Goal: Check status

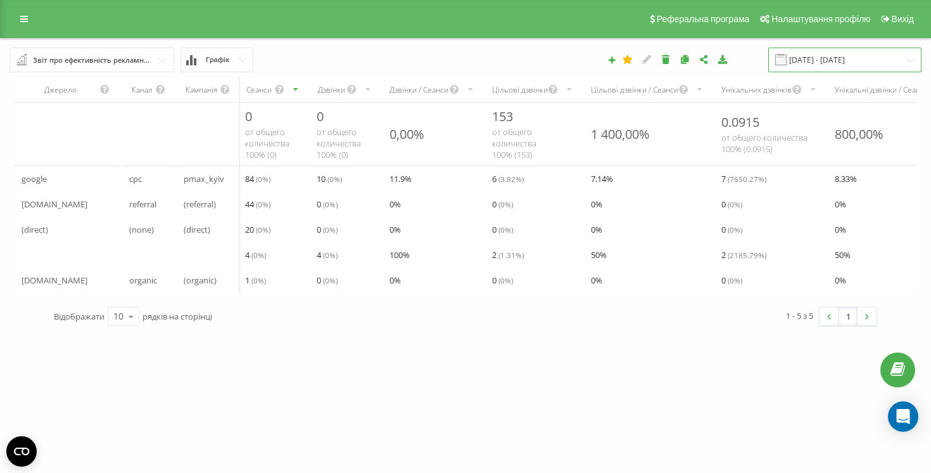
click at [803, 58] on input "[DATE] - [DATE]" at bounding box center [844, 60] width 153 height 25
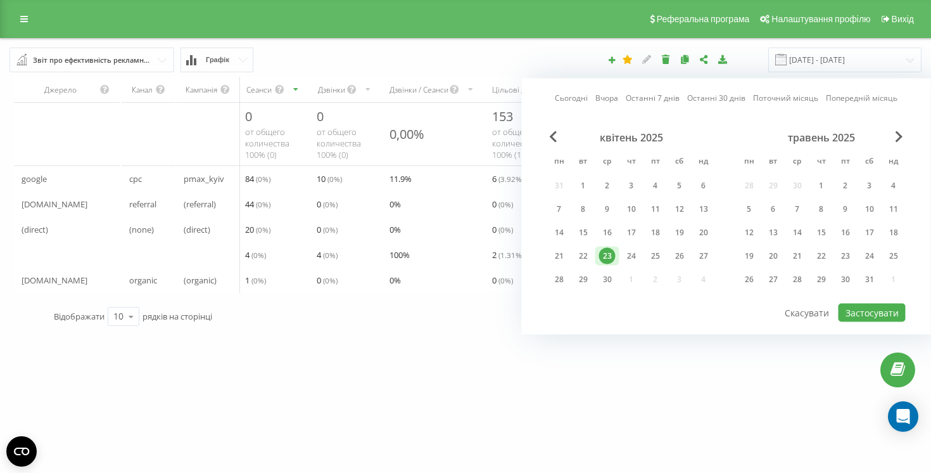
click at [602, 94] on link "Вчора" at bounding box center [606, 98] width 23 height 12
click at [894, 313] on button "Застосувати" at bounding box center [872, 312] width 67 height 18
type input "[DATE] - [DATE]"
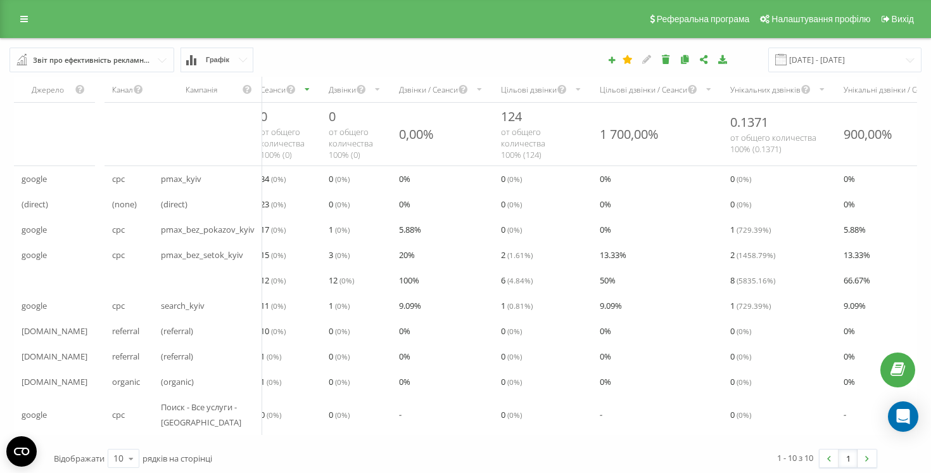
click at [765, 96] on div "Унікальних дзвінків" at bounding box center [779, 89] width 113 height 25
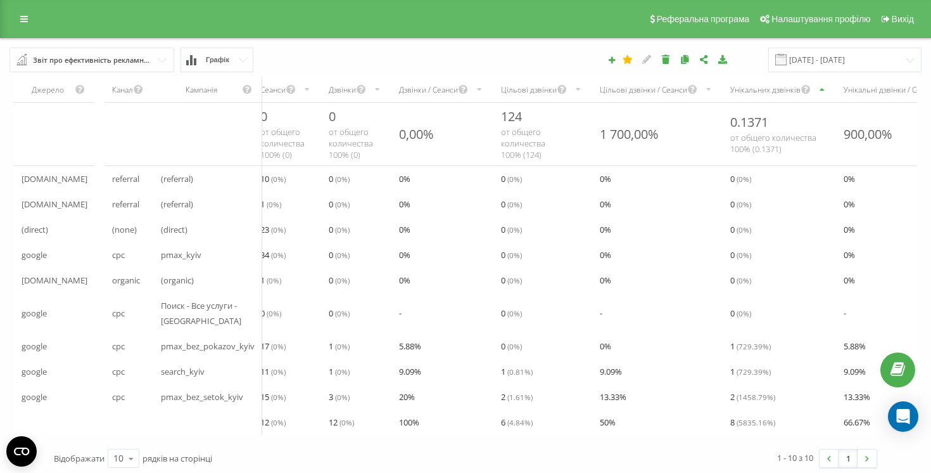
click at [765, 95] on div "Унікальних дзвінків" at bounding box center [779, 89] width 113 height 25
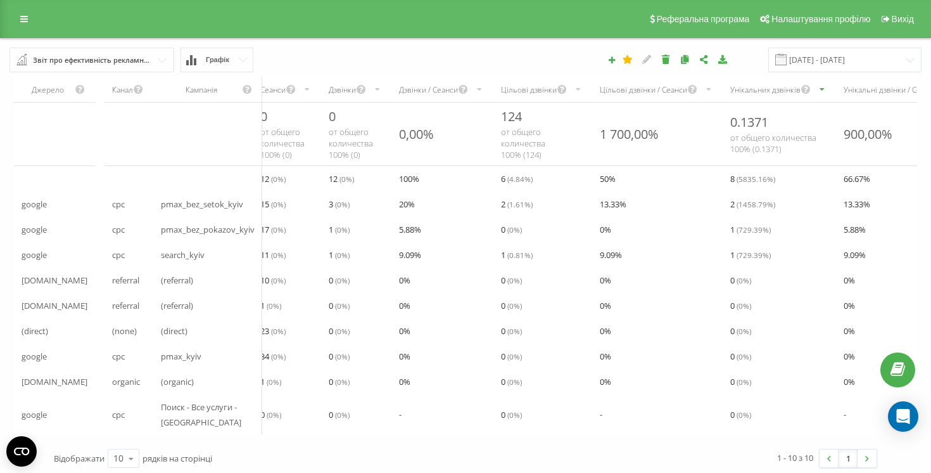
click at [345, 0] on div "Реферальна програма Налаштування профілю Вихід" at bounding box center [465, 19] width 931 height 38
